Goal: Transaction & Acquisition: Purchase product/service

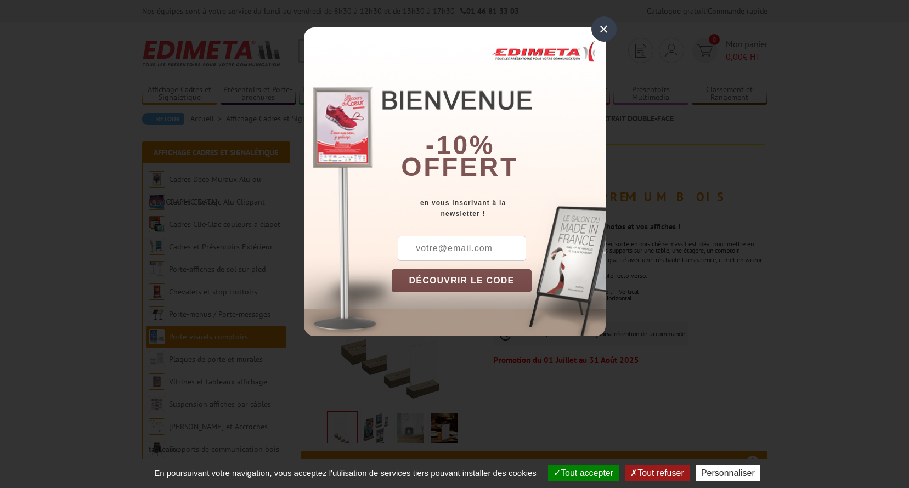
click at [595, 35] on div "×" at bounding box center [603, 28] width 25 height 25
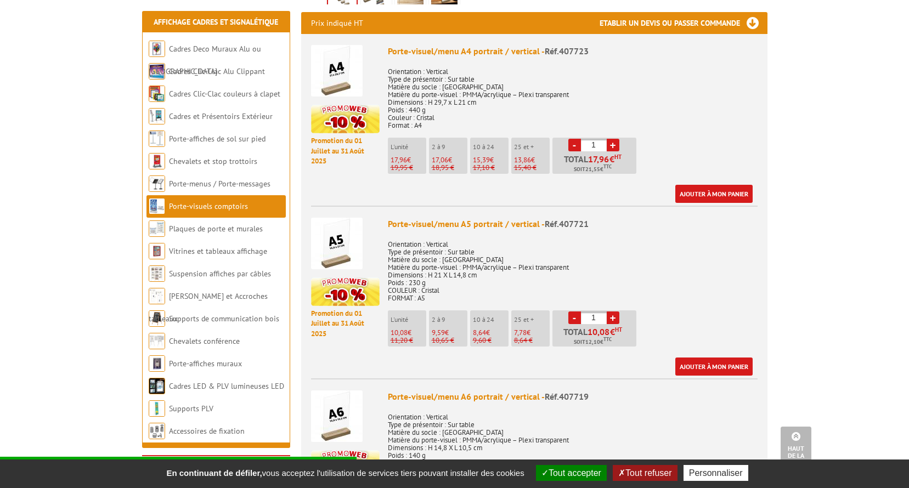
scroll to position [494, 0]
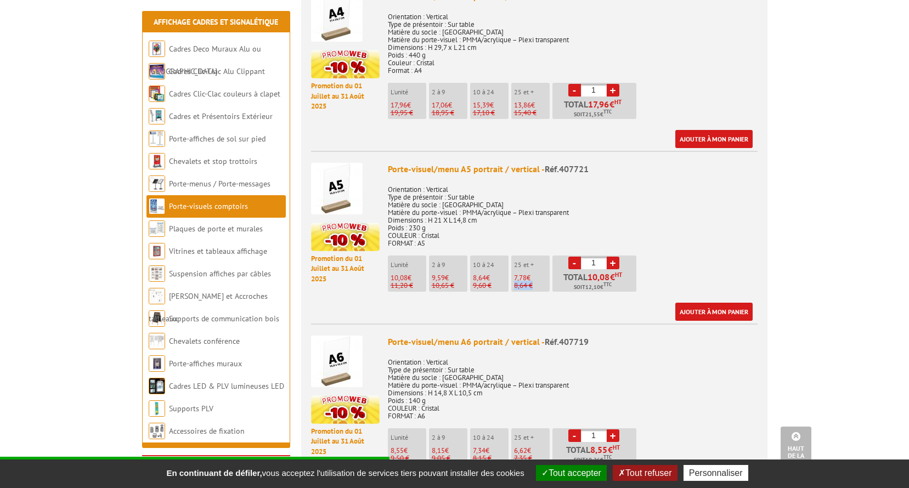
drag, startPoint x: 514, startPoint y: 272, endPoint x: 535, endPoint y: 273, distance: 21.5
click at [535, 282] on p "8,64 €" at bounding box center [532, 286] width 36 height 8
drag, startPoint x: 535, startPoint y: 273, endPoint x: 523, endPoint y: 275, distance: 12.2
click at [523, 282] on p "8,64 €" at bounding box center [532, 286] width 36 height 8
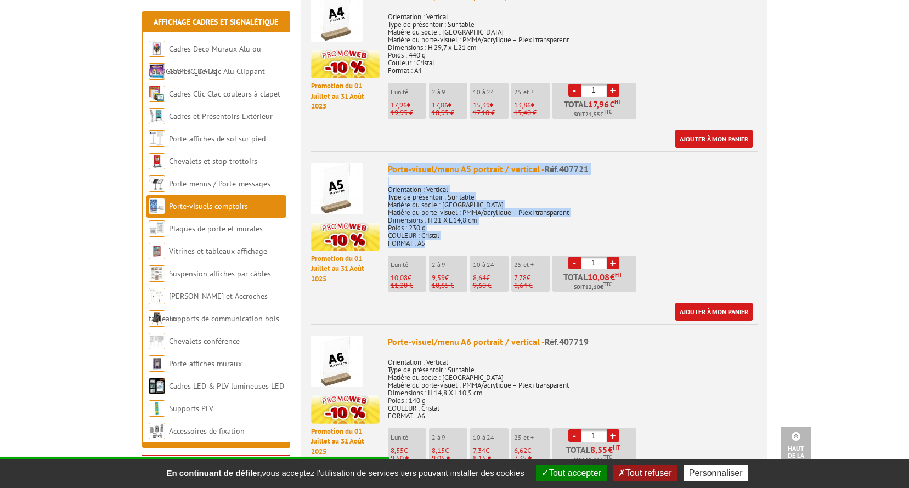
drag, startPoint x: 390, startPoint y: 156, endPoint x: 436, endPoint y: 230, distance: 87.1
click at [436, 230] on div "Porte-visuel/menu A5 portrait / vertical - Réf.407721 Orientation : Vertical Ty…" at bounding box center [573, 242] width 370 height 158
click at [436, 230] on p "Orientation : Vertical Type de présentoir : Sur table Matière du socle : Bois c…" at bounding box center [573, 212] width 370 height 69
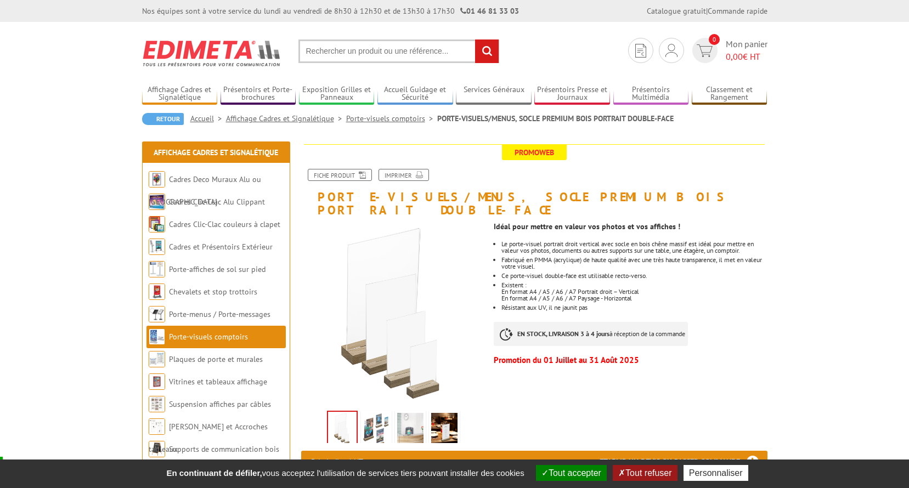
scroll to position [55, 0]
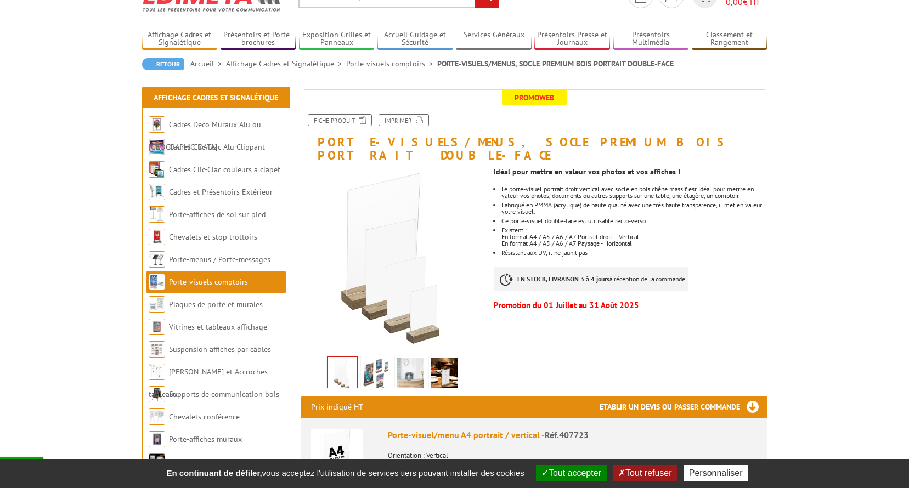
click at [371, 358] on img at bounding box center [376, 375] width 26 height 34
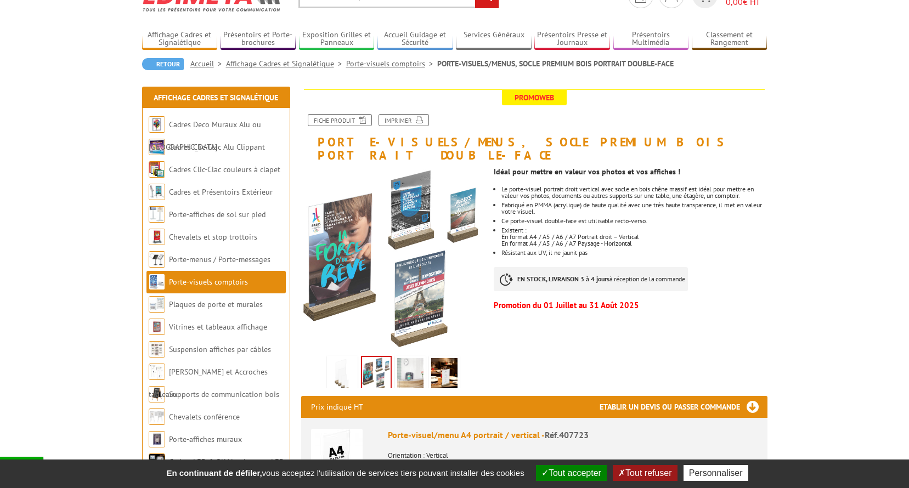
click at [420, 358] on img at bounding box center [410, 375] width 26 height 34
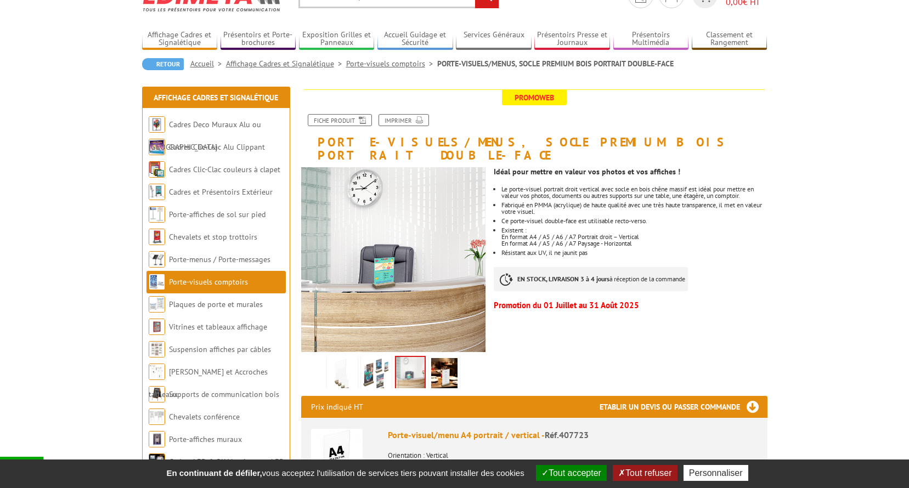
click at [449, 358] on img at bounding box center [444, 375] width 26 height 34
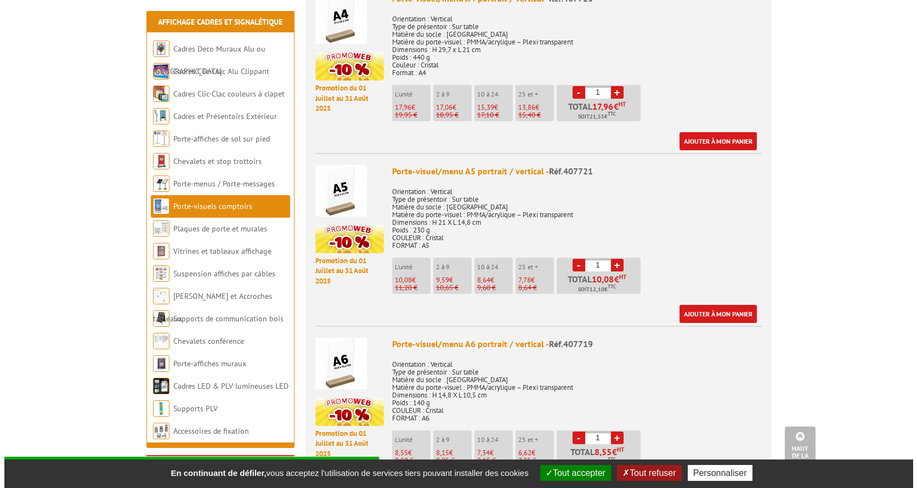
scroll to position [494, 0]
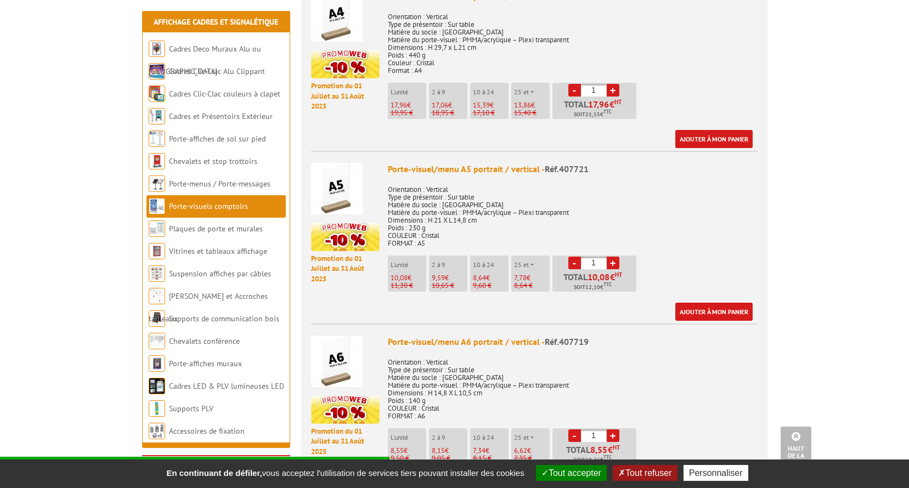
drag, startPoint x: 556, startPoint y: 154, endPoint x: 588, endPoint y: 154, distance: 31.3
click at [588, 163] on div "Porte-visuel/menu A5 portrait / vertical - Réf.407721" at bounding box center [573, 169] width 370 height 13
drag, startPoint x: 588, startPoint y: 154, endPoint x: 645, endPoint y: 193, distance: 69.1
click at [645, 193] on p "Orientation : Vertical Type de présentoir : Sur table Matière du socle : Bois c…" at bounding box center [573, 212] width 370 height 69
click at [605, 257] on input "1" at bounding box center [594, 263] width 26 height 13
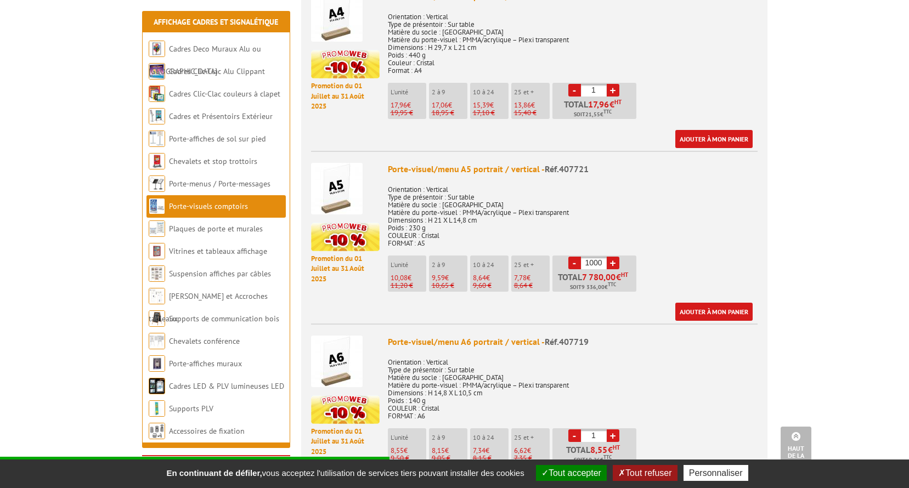
type input "1000"
click at [658, 224] on p "Orientation : Vertical Type de présentoir : Sur table Matière du socle : Bois c…" at bounding box center [573, 212] width 370 height 69
click at [696, 303] on link "Ajouter à mon panier" at bounding box center [713, 312] width 77 height 18
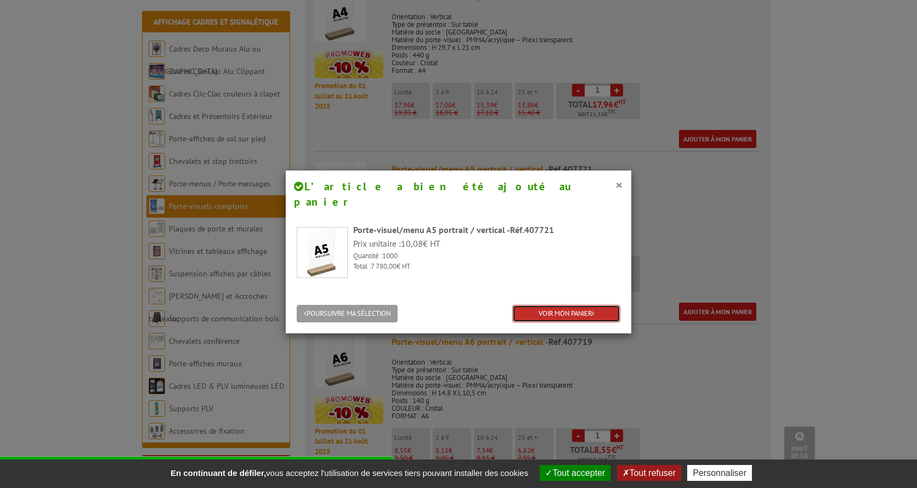
click at [554, 305] on link "VOIR MON PANIER" at bounding box center [566, 314] width 108 height 18
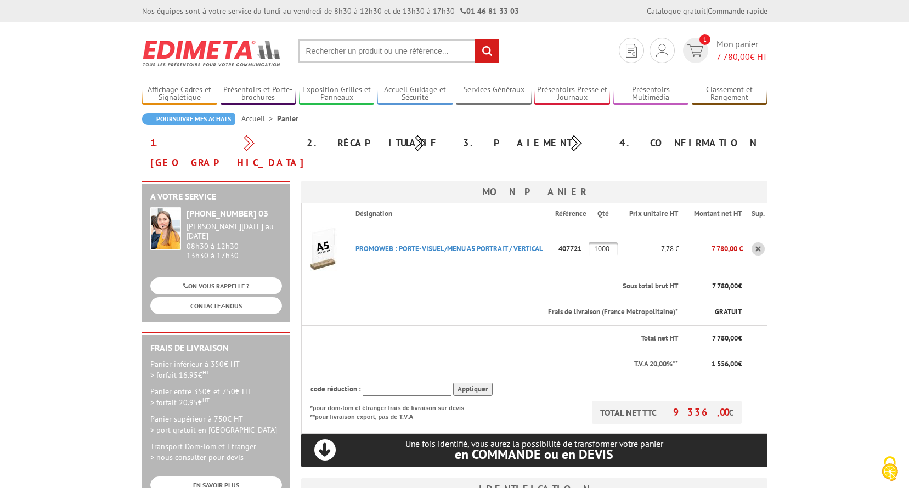
click at [381, 244] on link "PROMOWEB : PORTE-VISUEL/MENU A5 PORTRAIT / VERTICAL" at bounding box center [449, 248] width 188 height 9
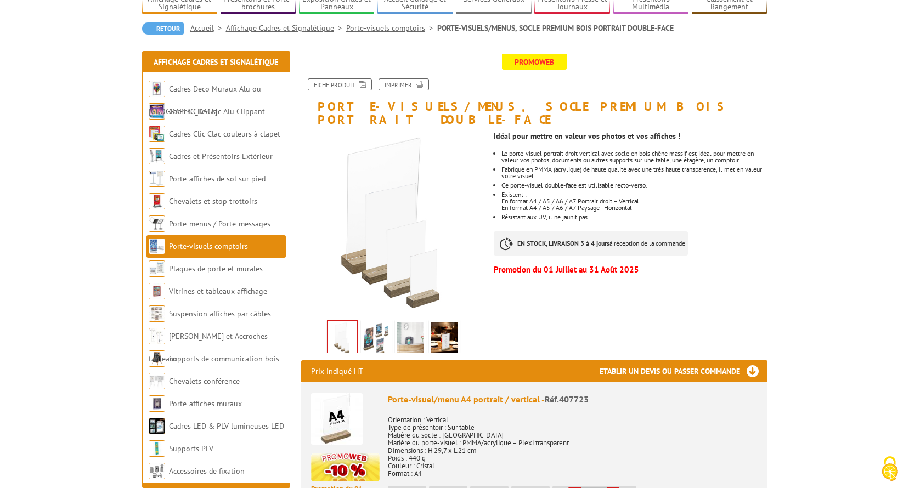
scroll to position [110, 0]
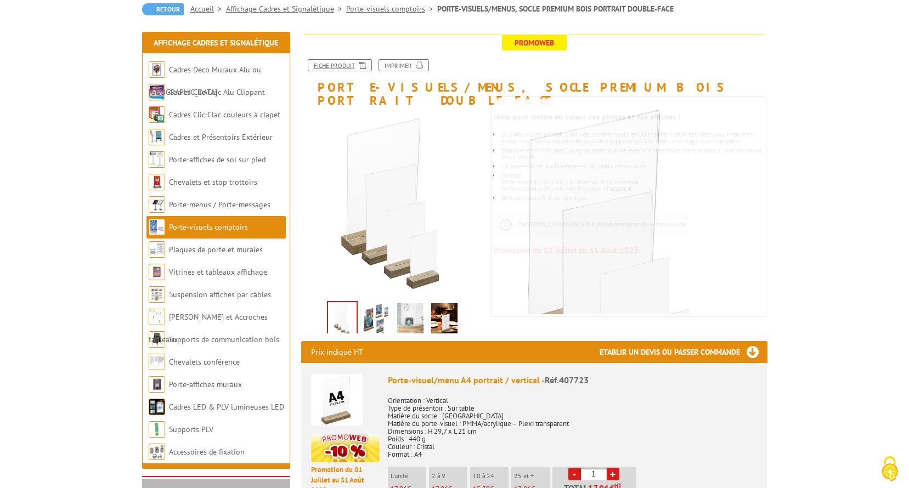
click at [358, 64] on icon at bounding box center [360, 64] width 11 height 9
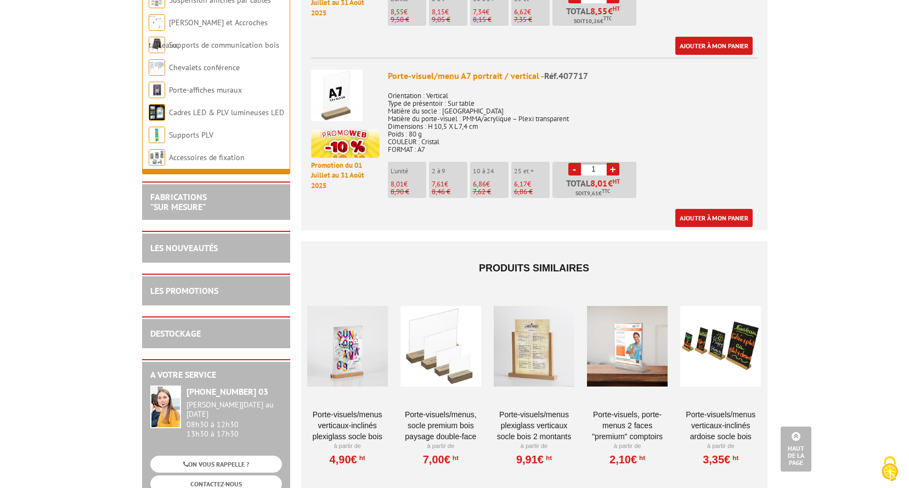
scroll to position [1196, 0]
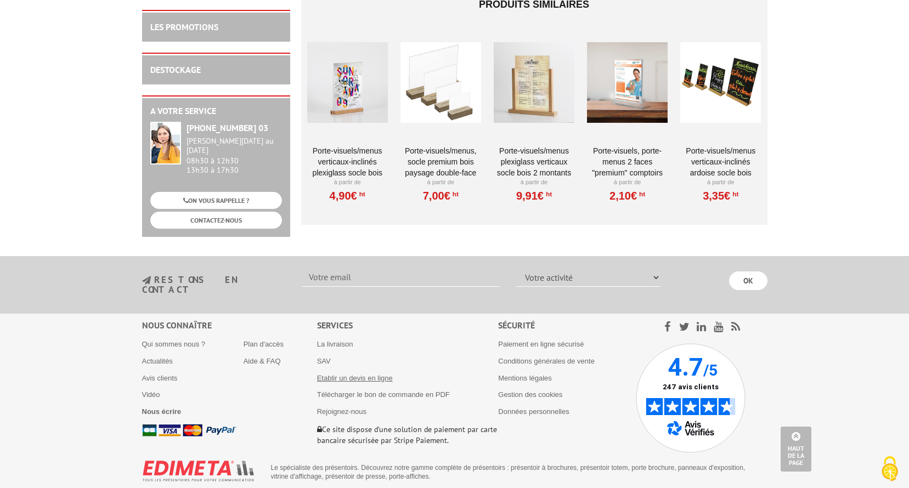
click at [366, 374] on link "Etablir un devis en ligne" at bounding box center [355, 378] width 76 height 8
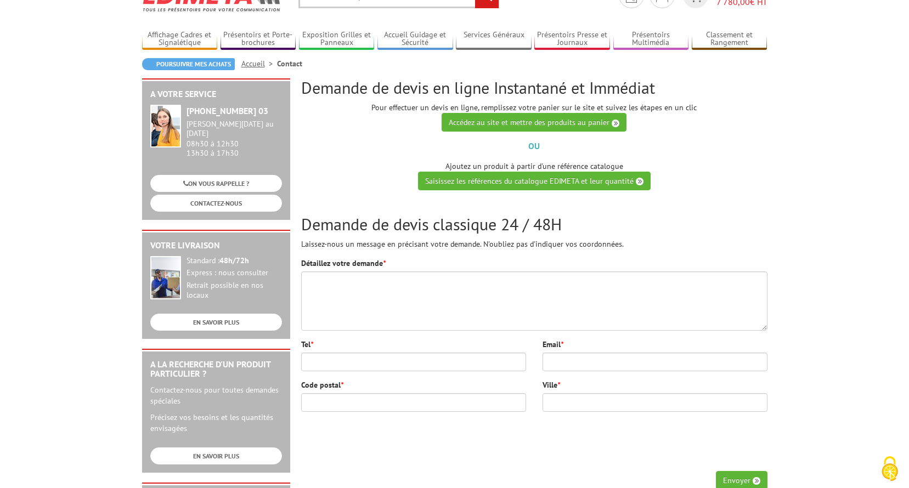
scroll to position [110, 0]
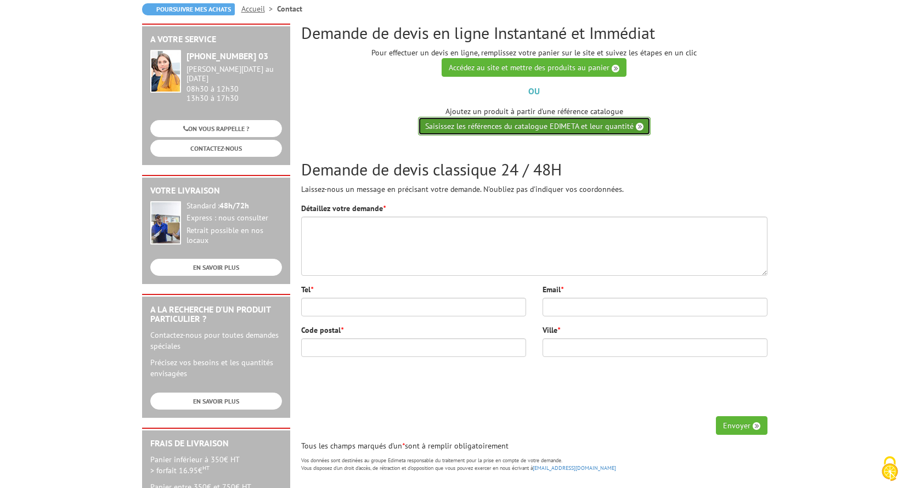
click at [567, 126] on link "Saisissez les références du catalogue EDIMETA et leur quantité" at bounding box center [534, 126] width 233 height 19
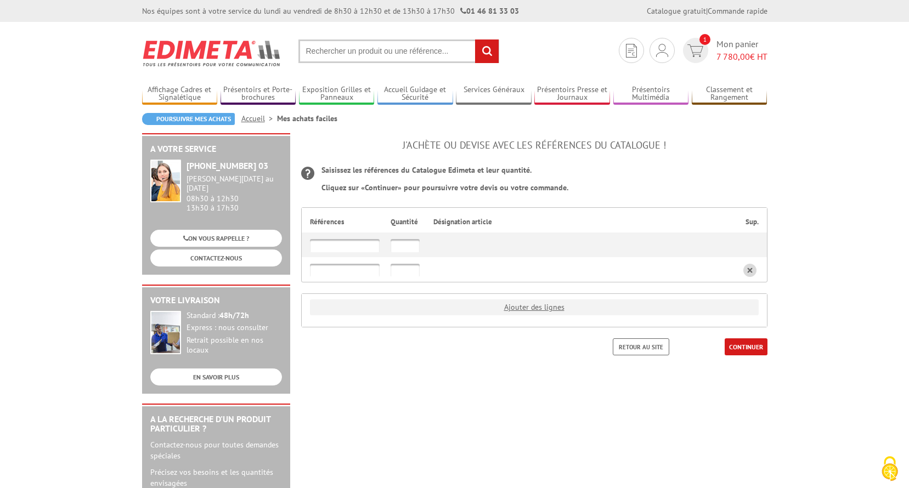
click at [346, 238] on div at bounding box center [345, 243] width 70 height 20
click at [346, 244] on input "text" at bounding box center [345, 245] width 70 height 13
paste input "407721"
type input "407721"
click at [405, 244] on input "text" at bounding box center [405, 245] width 29 height 13
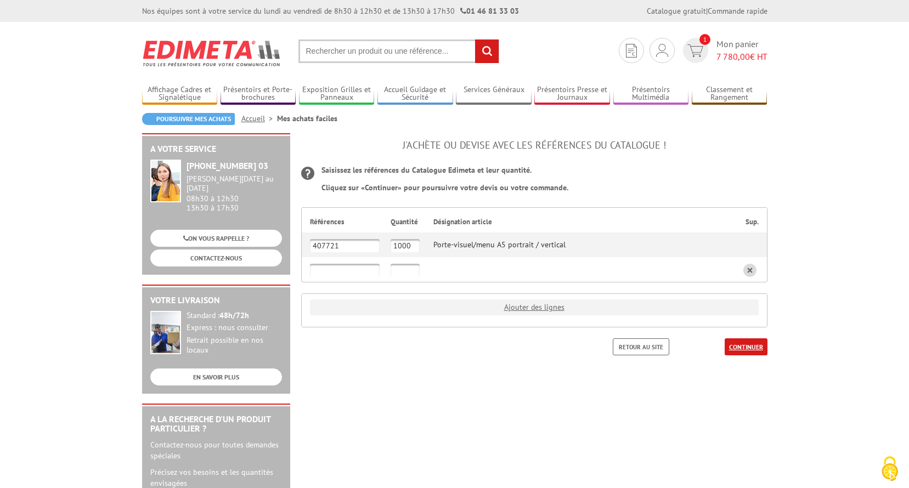
type input "1000"
click at [739, 349] on link "CONTINUER" at bounding box center [746, 346] width 43 height 17
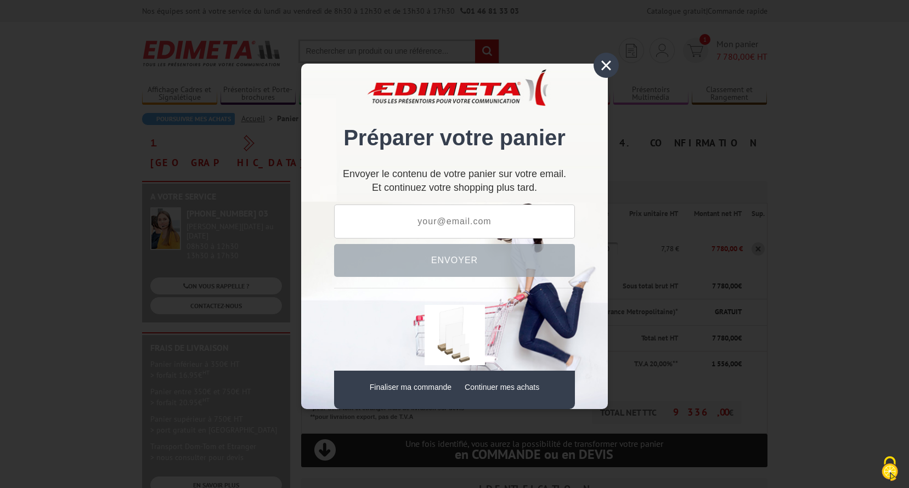
click at [604, 78] on div "× Préparer votre panier Envoyer le contenu de votre panier sur votre email. Et …" at bounding box center [454, 237] width 307 height 346
click at [605, 70] on div "×" at bounding box center [606, 65] width 25 height 25
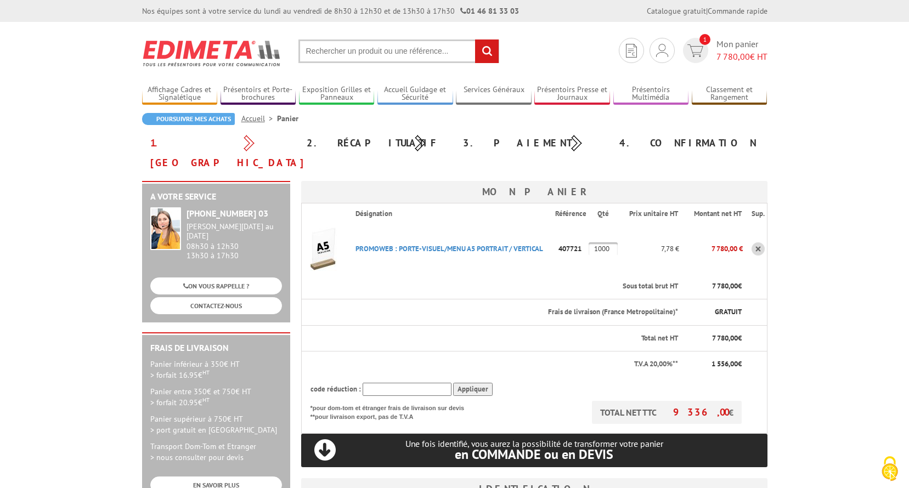
click at [564, 239] on p "407721" at bounding box center [571, 248] width 33 height 19
click at [576, 239] on p "407721" at bounding box center [571, 248] width 33 height 19
copy p "407721"
click at [456, 244] on link "PROMOWEB : PORTE-VISUEL/MENU A5 PORTRAIT / VERTICAL" at bounding box center [449, 248] width 188 height 9
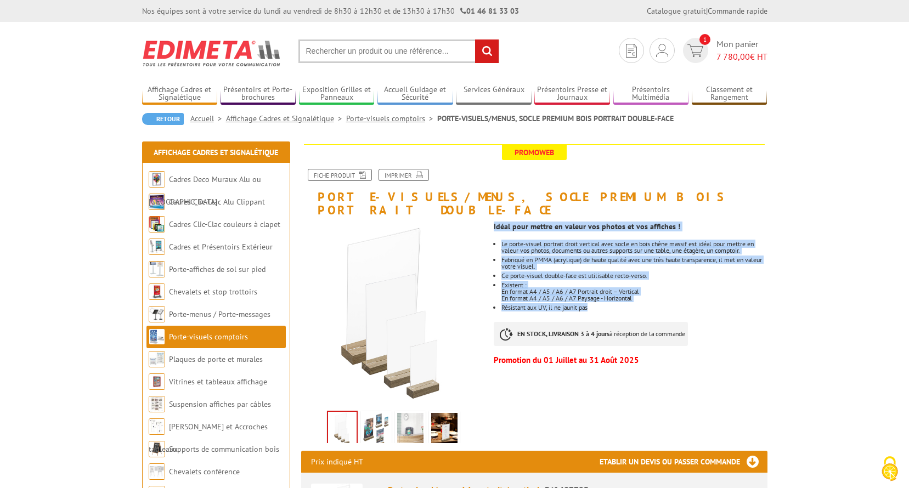
drag, startPoint x: 599, startPoint y: 292, endPoint x: 494, endPoint y: 214, distance: 130.6
click at [494, 217] on div "Idéal pour mettre en valeur vos photos et vos affiches ! Le porte-visuel portra…" at bounding box center [634, 293] width 281 height 153
drag, startPoint x: 494, startPoint y: 214, endPoint x: 605, endPoint y: 286, distance: 131.8
click at [605, 289] on p "En format A4 / A5 / A6 / A7 Portrait droit – Vertical En format A4 / A5 / A6 / …" at bounding box center [634, 295] width 266 height 13
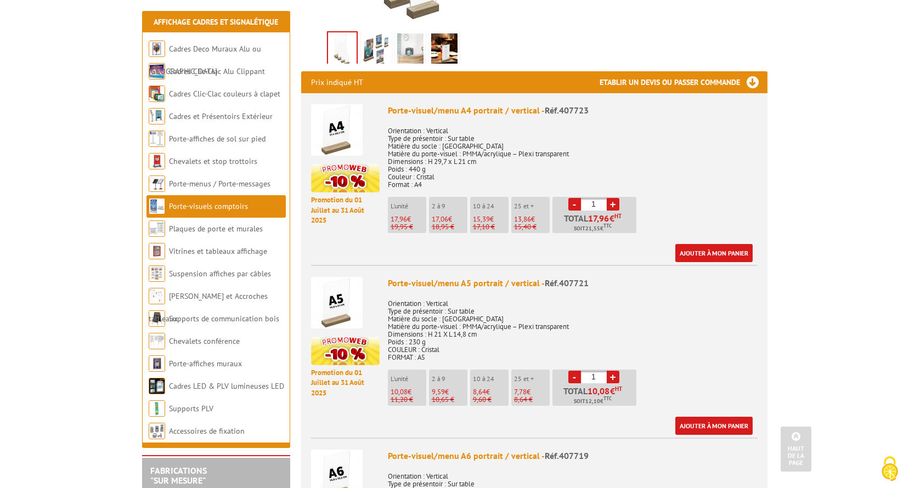
scroll to position [384, 0]
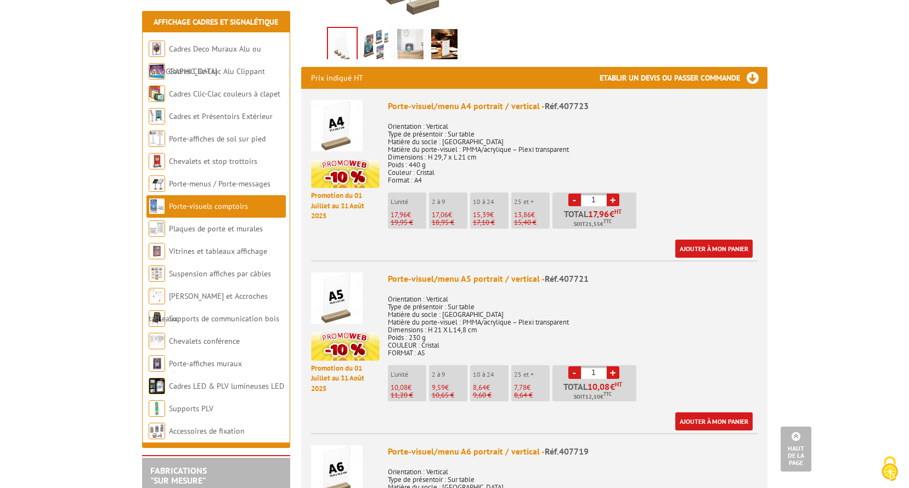
click at [599, 366] on input "1" at bounding box center [594, 372] width 26 height 13
type input "1000"
click at [691, 351] on div "Porte-visuel/menu A5 portrait / vertical - Réf.407721 Orientation : Vertical Ty…" at bounding box center [573, 352] width 370 height 158
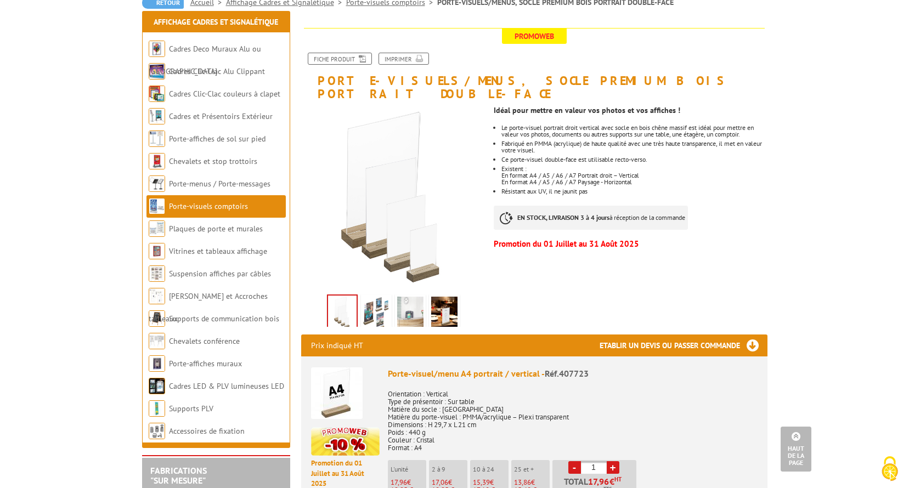
scroll to position [0, 0]
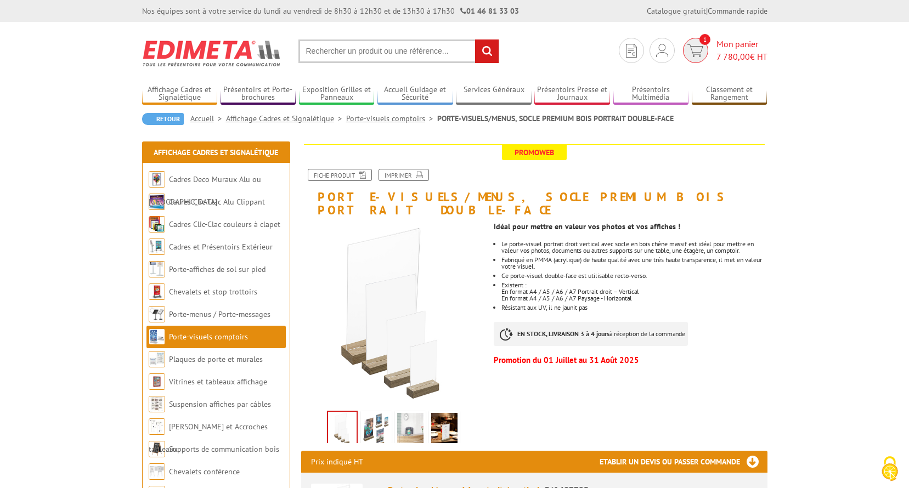
click at [695, 57] on span "1" at bounding box center [695, 50] width 25 height 25
